Goal: Task Accomplishment & Management: Manage account settings

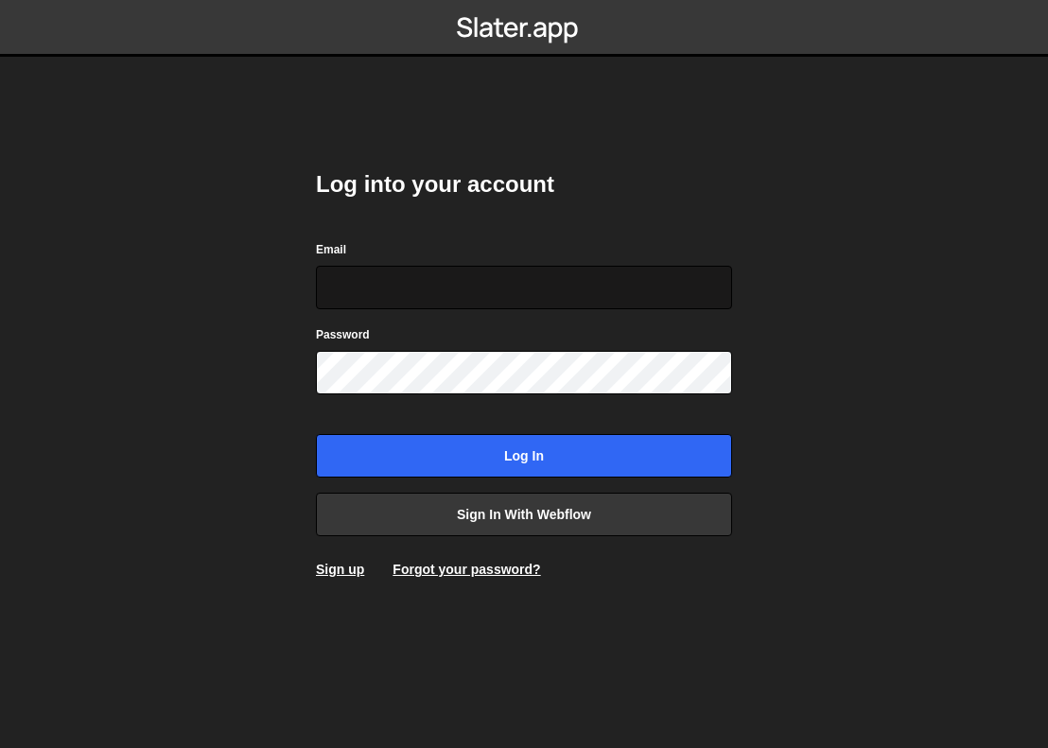
click at [442, 290] on input "Email" at bounding box center [524, 287] width 416 height 43
type input "[DOMAIN_NAME][EMAIL_ADDRESS][DOMAIN_NAME]"
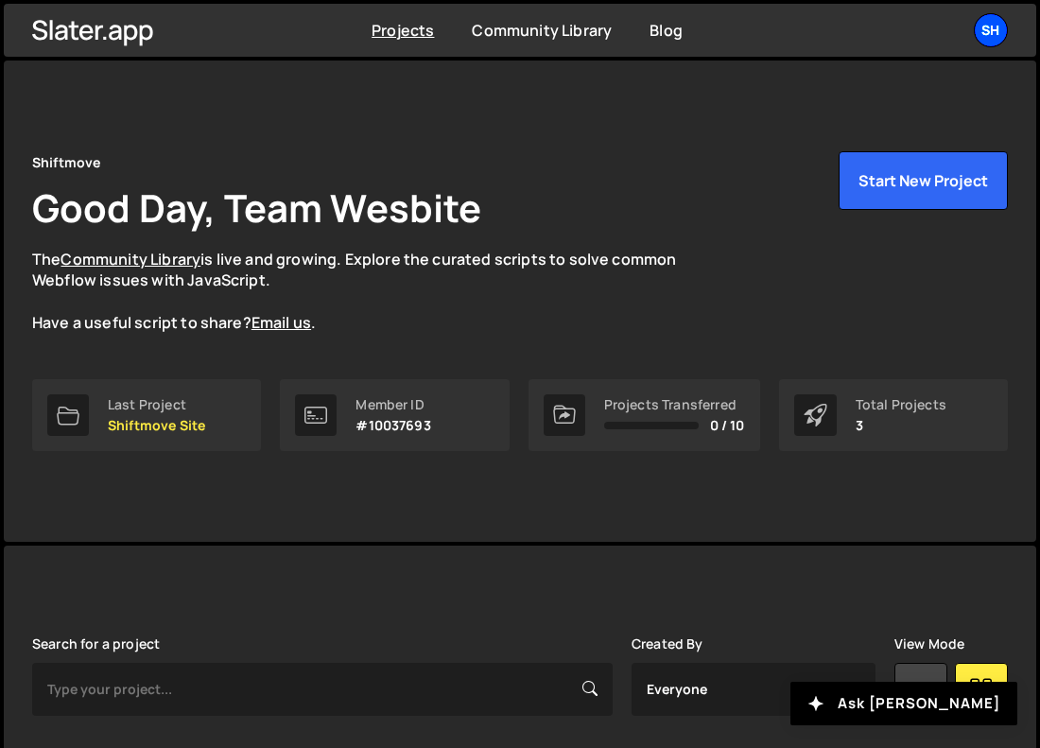
click at [988, 26] on div "Sh" at bounding box center [991, 30] width 34 height 34
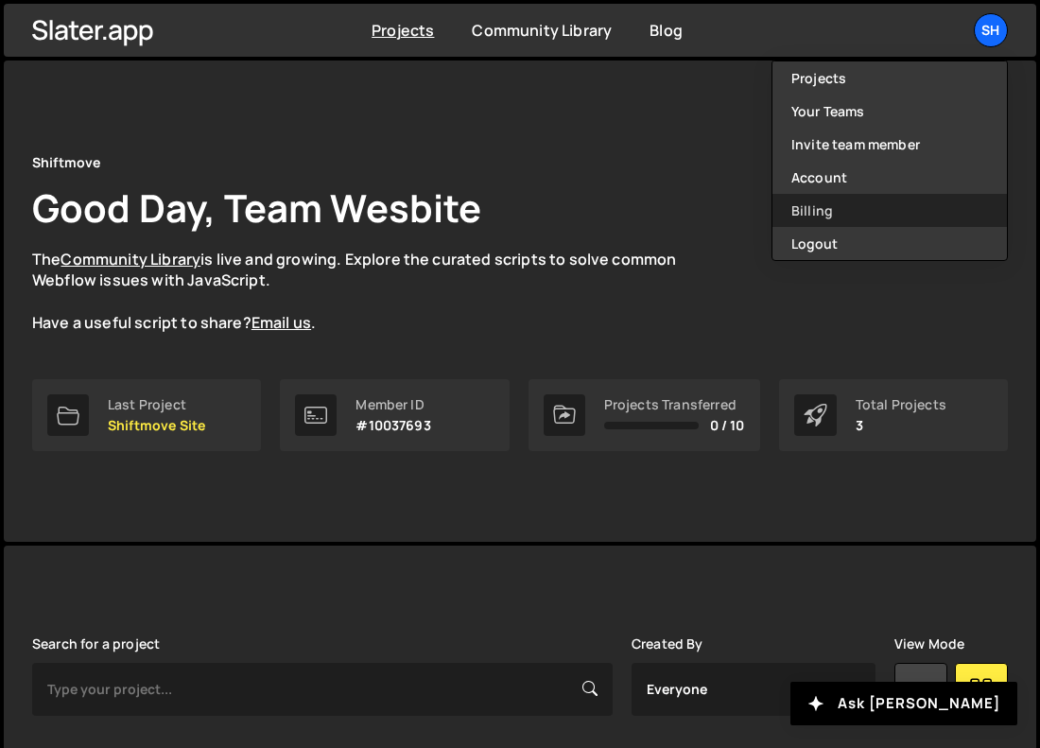
click at [824, 201] on link "Billing" at bounding box center [889, 210] width 234 height 33
